Goal: Information Seeking & Learning: Learn about a topic

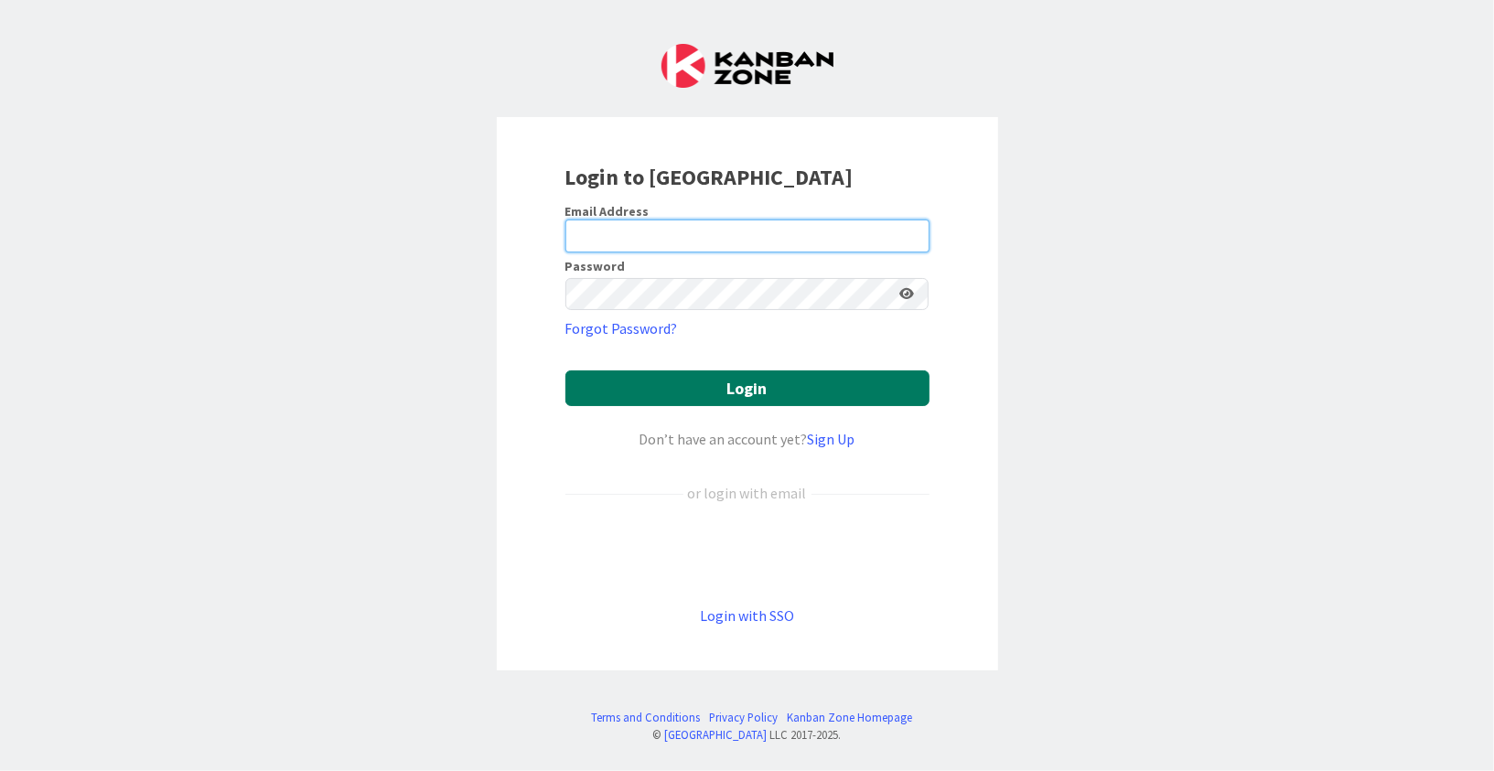
type input "[EMAIL_ADDRESS][DOMAIN_NAME]"
click at [657, 390] on button "Login" at bounding box center [748, 389] width 364 height 36
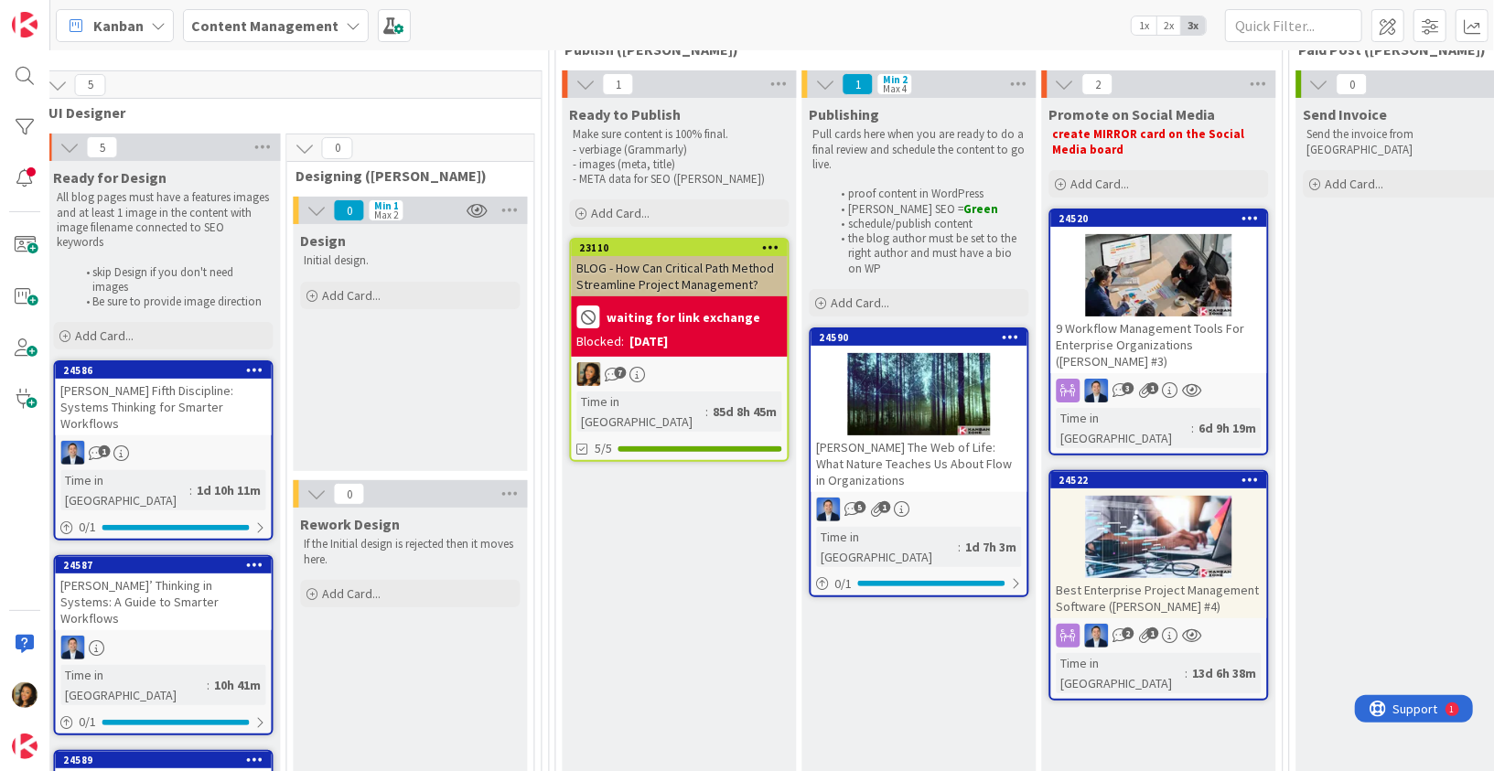
scroll to position [264, 2271]
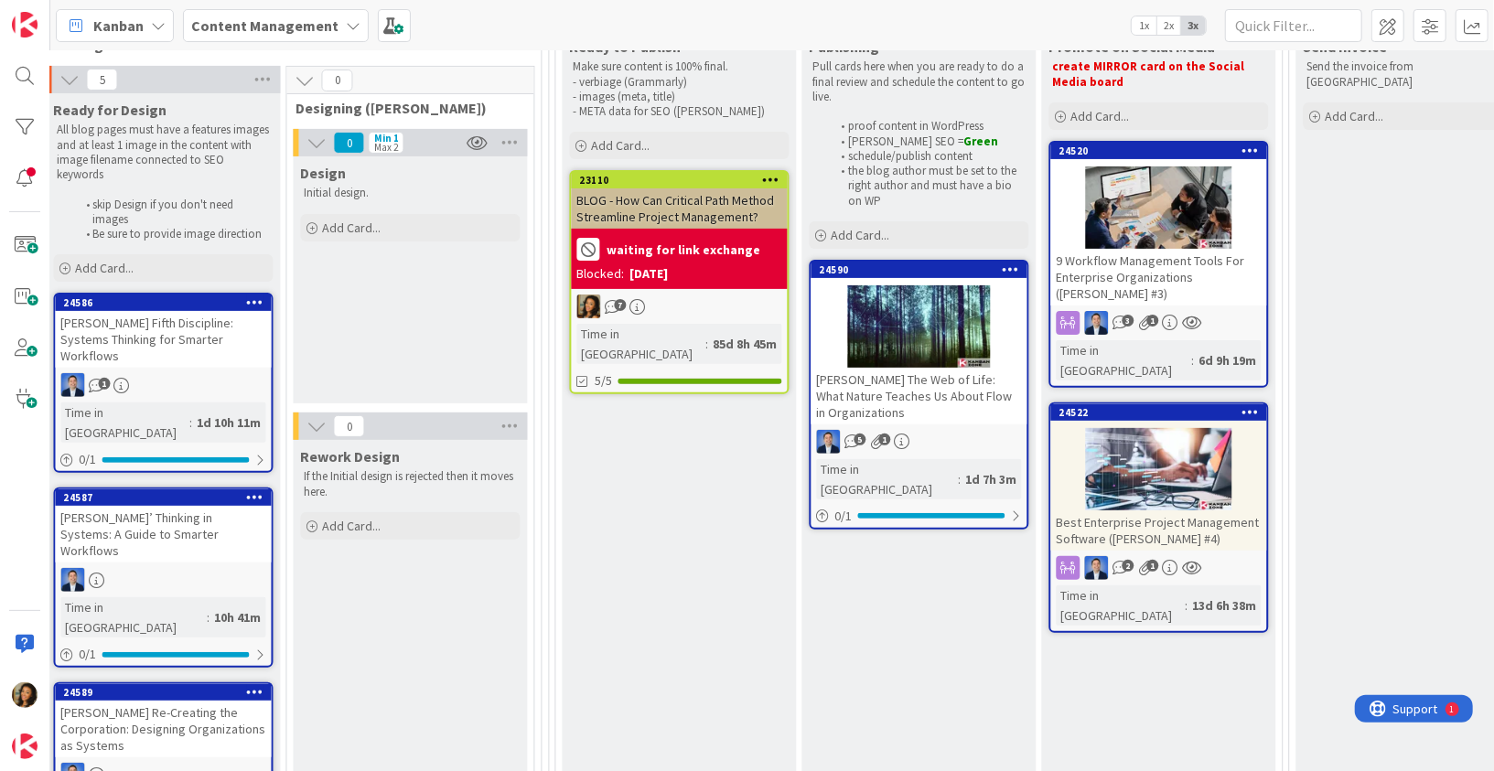
click at [979, 418] on div "[PERSON_NAME] The Web of Life: What Nature Teaches Us About Flow in Organizatio…" at bounding box center [920, 396] width 216 height 57
